Goal: Task Accomplishment & Management: Manage account settings

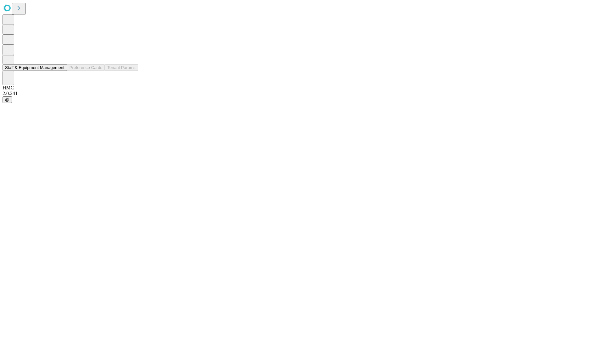
click at [60, 71] on button "Staff & Equipment Management" at bounding box center [35, 67] width 65 height 7
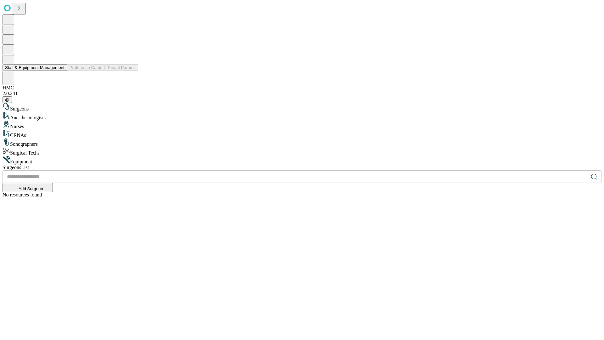
click at [60, 71] on button "Staff & Equipment Management" at bounding box center [35, 67] width 65 height 7
